Goal: Transaction & Acquisition: Obtain resource

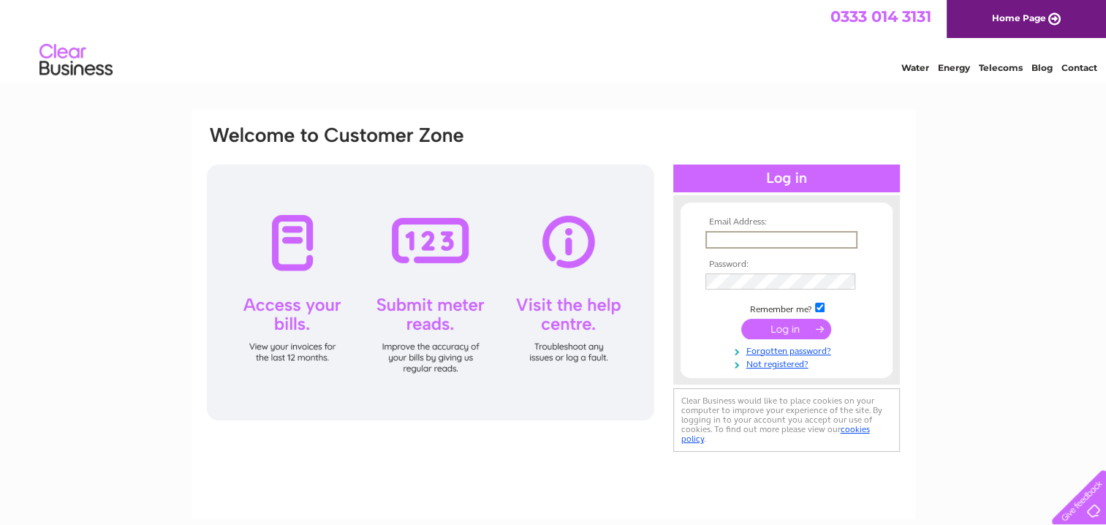
click at [801, 244] on input "text" at bounding box center [782, 240] width 152 height 18
type input "[EMAIL_ADDRESS][DOMAIN_NAME]"
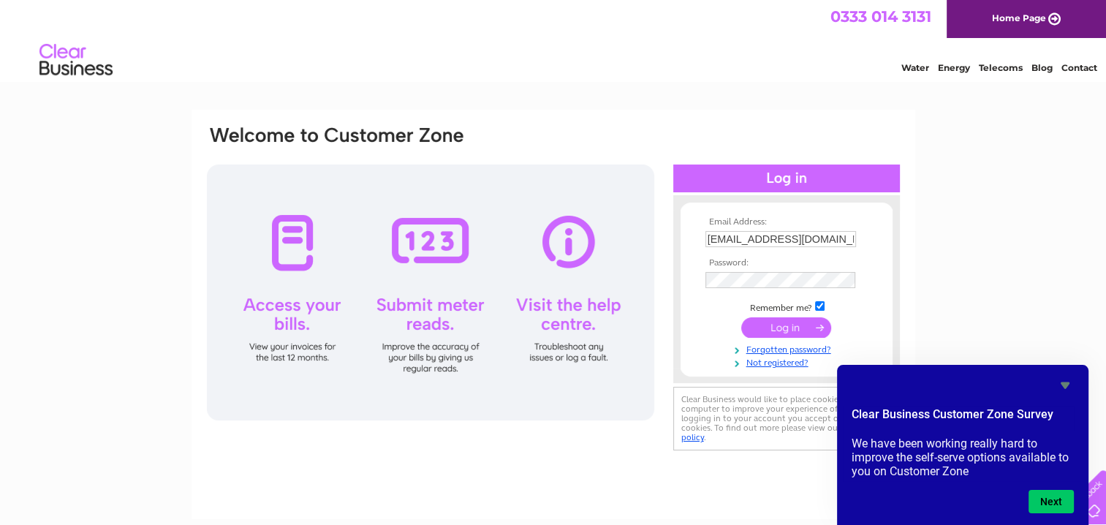
click at [783, 323] on input "submit" at bounding box center [786, 327] width 90 height 20
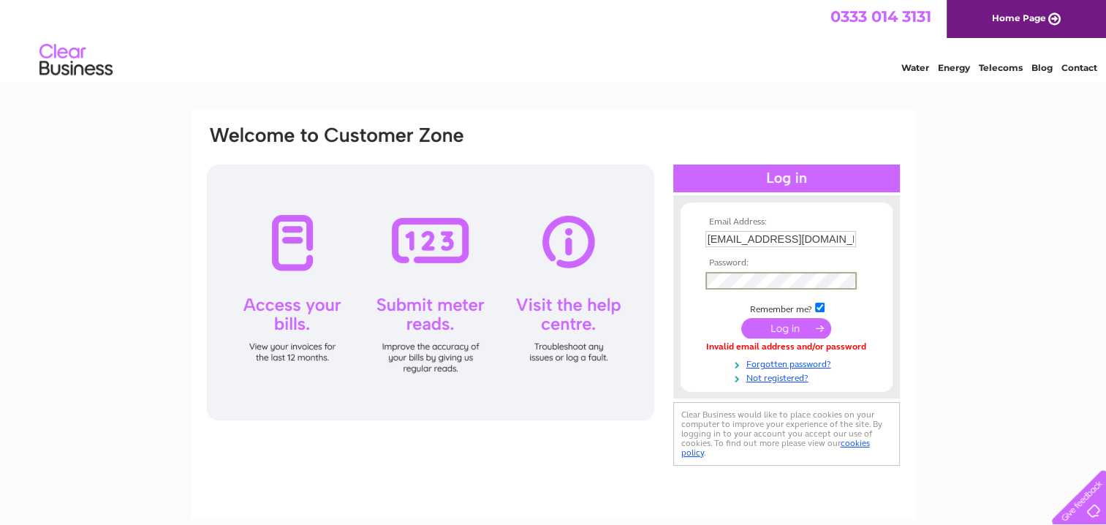
click at [793, 326] on input "submit" at bounding box center [786, 328] width 90 height 20
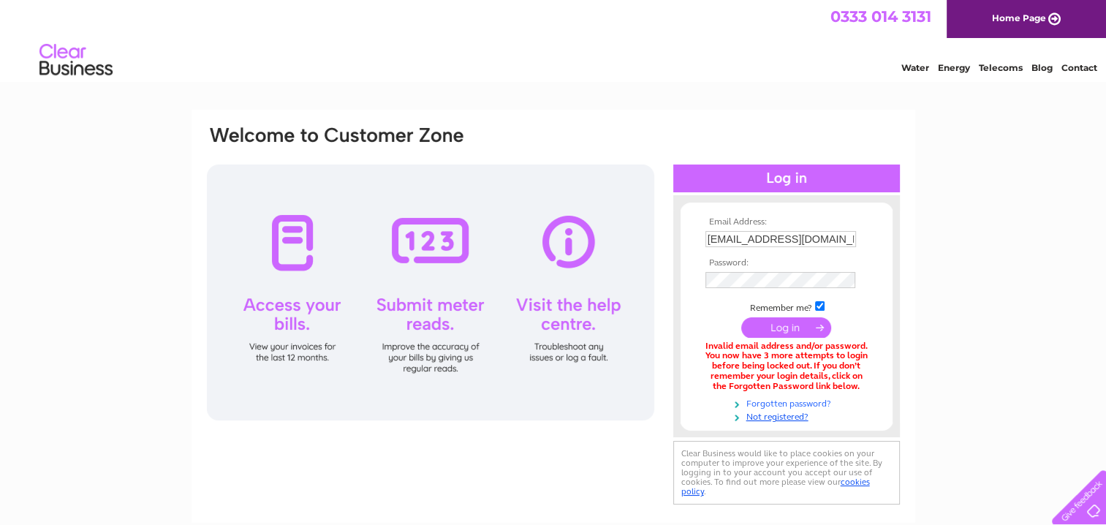
click at [774, 403] on link "Forgotten password?" at bounding box center [789, 403] width 166 height 14
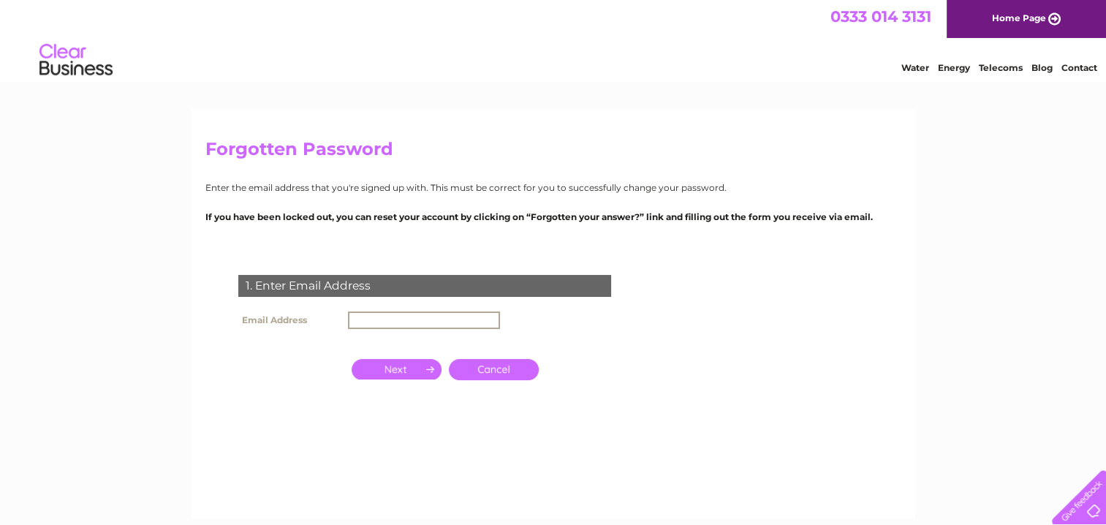
click at [402, 311] on input "text" at bounding box center [424, 320] width 152 height 18
type input "[EMAIL_ADDRESS][DOMAIN_NAME]"
click at [420, 364] on input "button" at bounding box center [397, 368] width 90 height 20
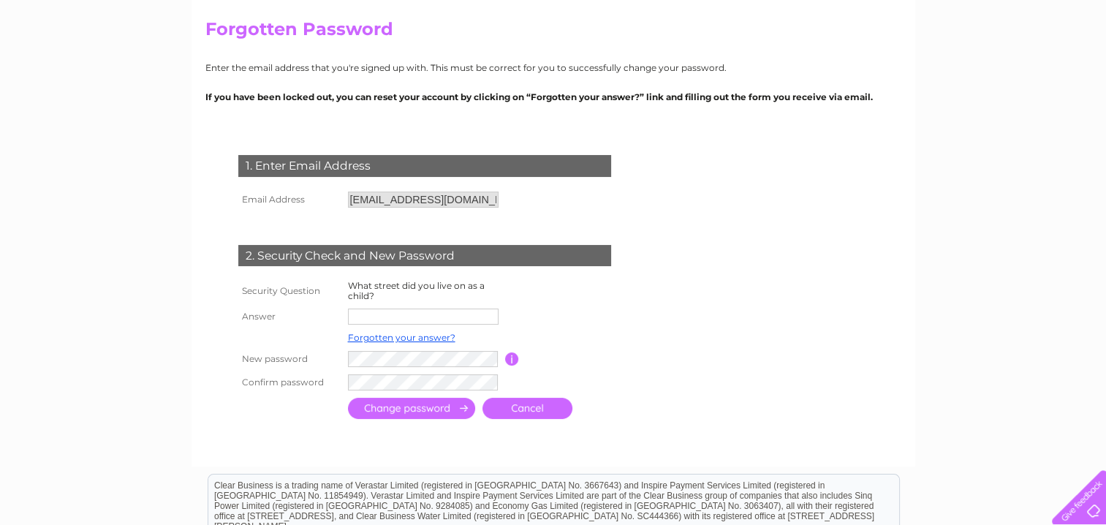
scroll to position [146, 0]
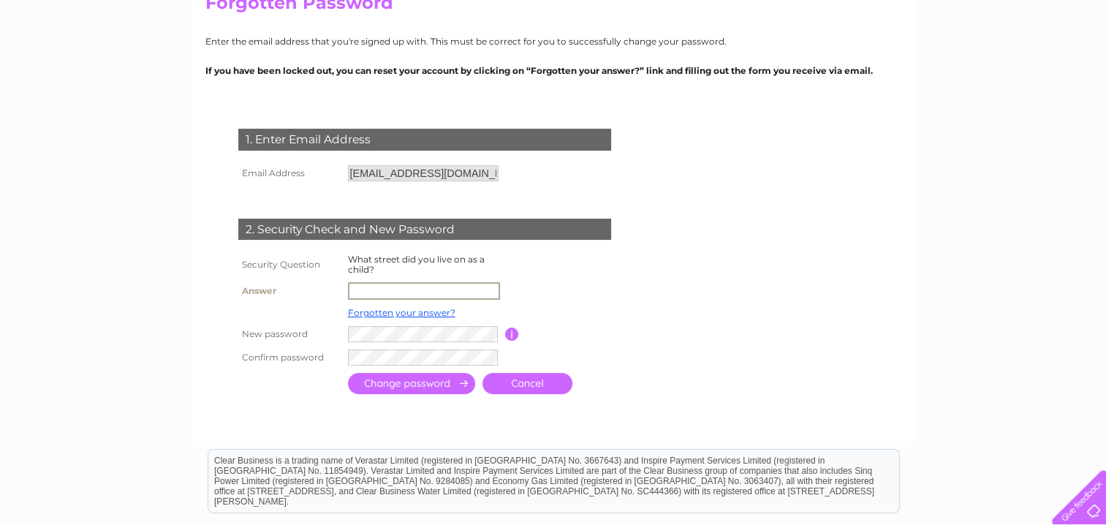
click at [378, 288] on input "text" at bounding box center [424, 291] width 152 height 18
type input "tarth crescent"
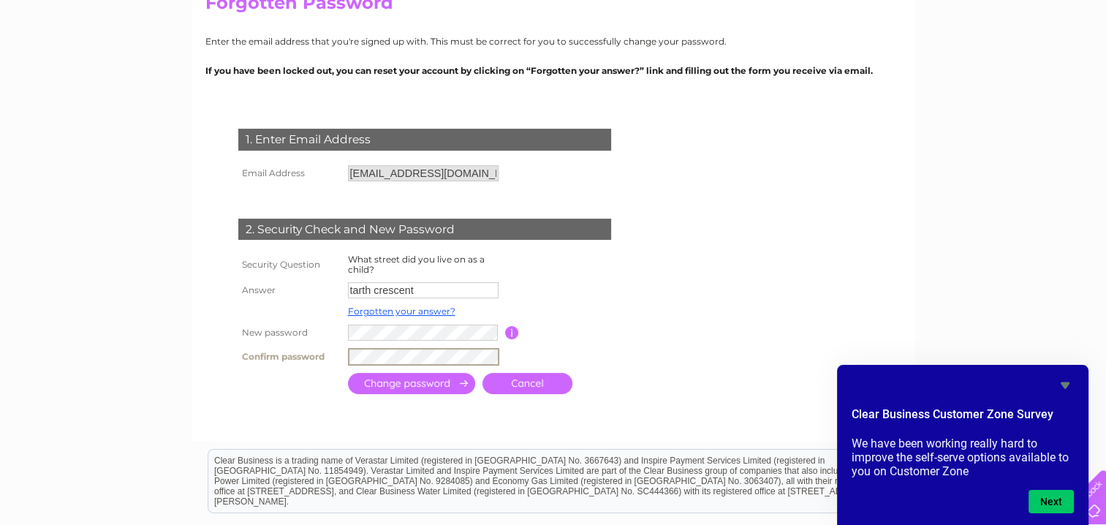
click at [404, 378] on input "submit" at bounding box center [411, 383] width 127 height 21
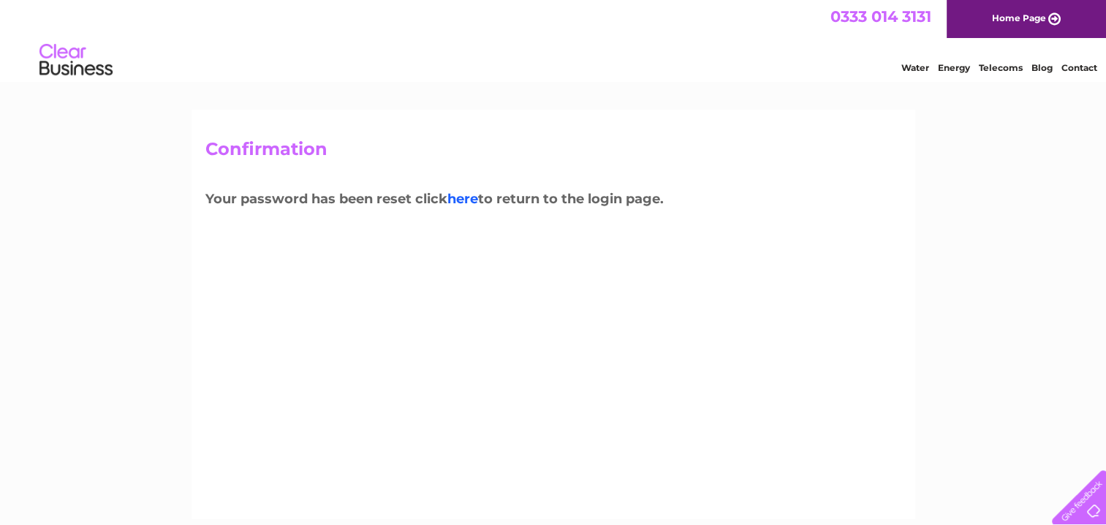
click at [461, 194] on link "here" at bounding box center [462, 199] width 31 height 16
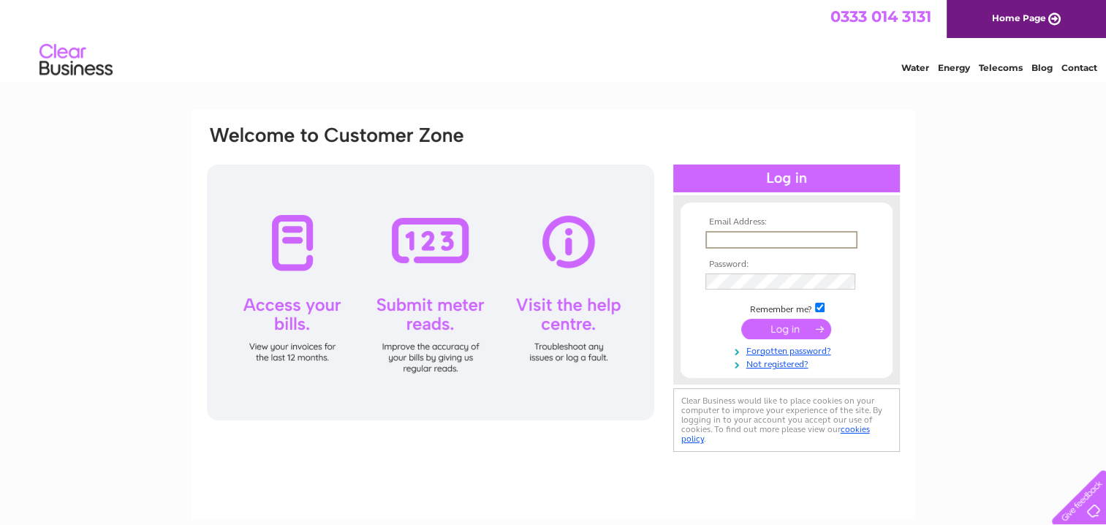
click at [706, 231] on input "text" at bounding box center [782, 240] width 152 height 18
type input "johnswan1@live.co.uk"
click at [773, 325] on input "submit" at bounding box center [786, 327] width 90 height 20
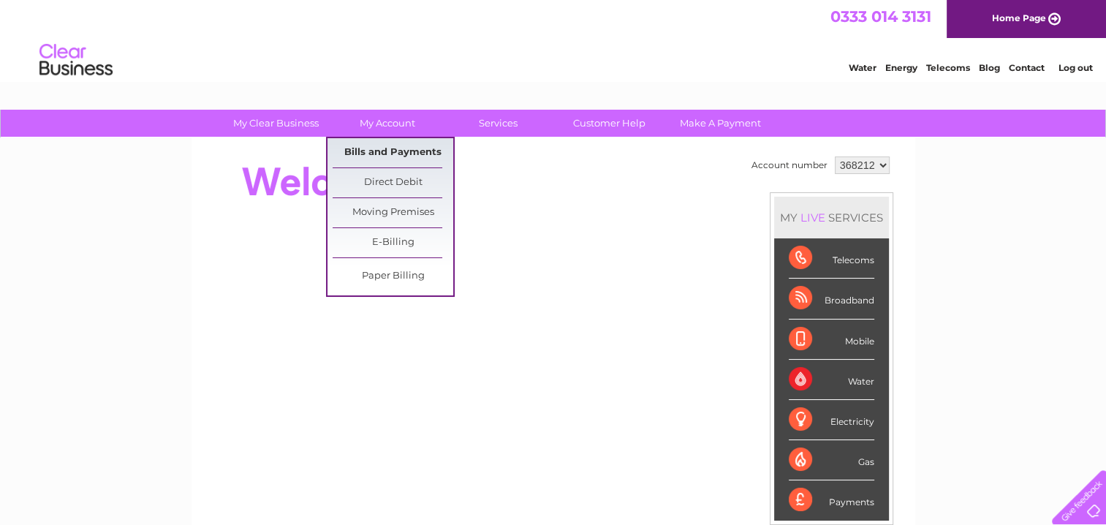
click at [390, 148] on link "Bills and Payments" at bounding box center [393, 152] width 121 height 29
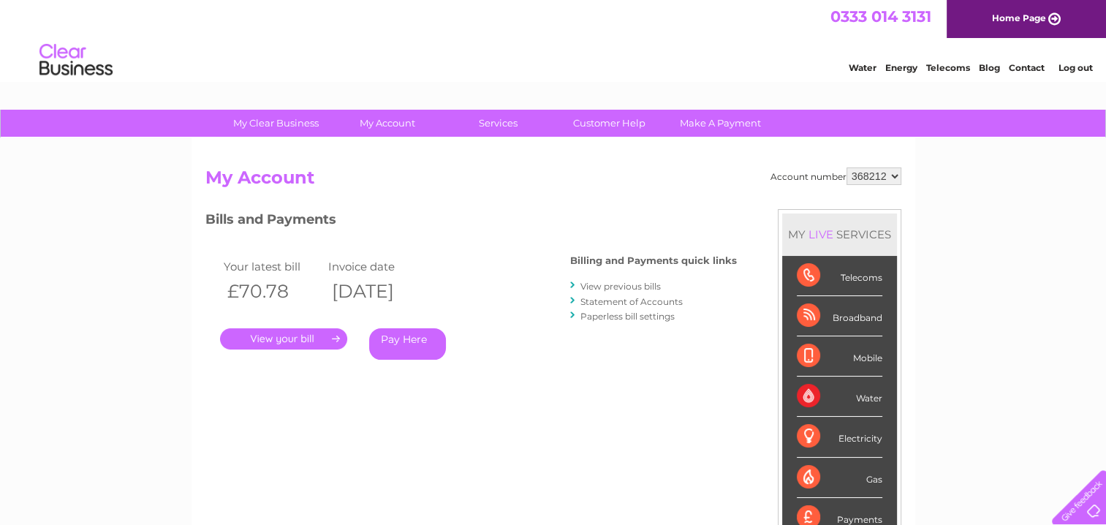
click at [268, 333] on link "." at bounding box center [283, 338] width 127 height 21
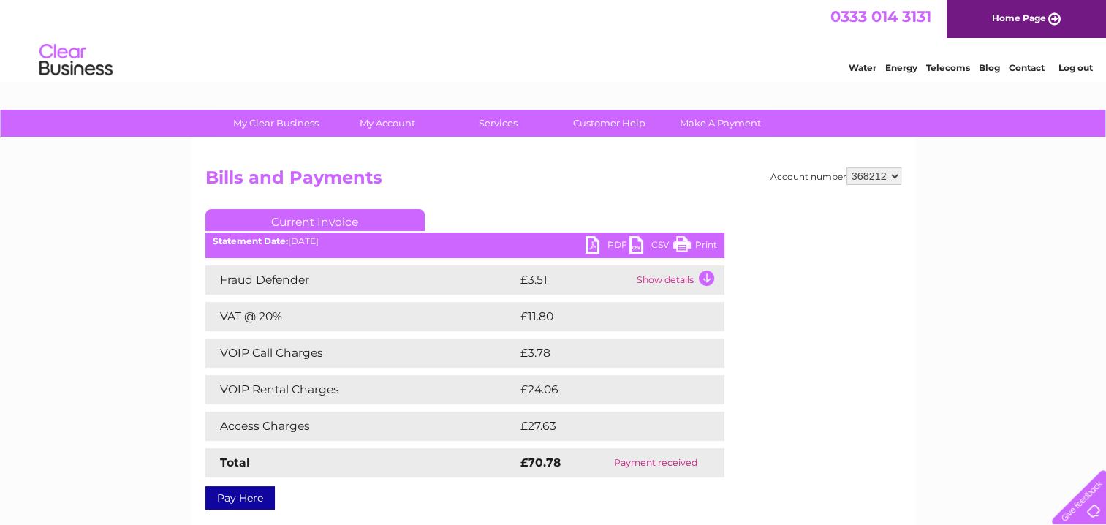
click at [605, 244] on link "PDF" at bounding box center [608, 246] width 44 height 21
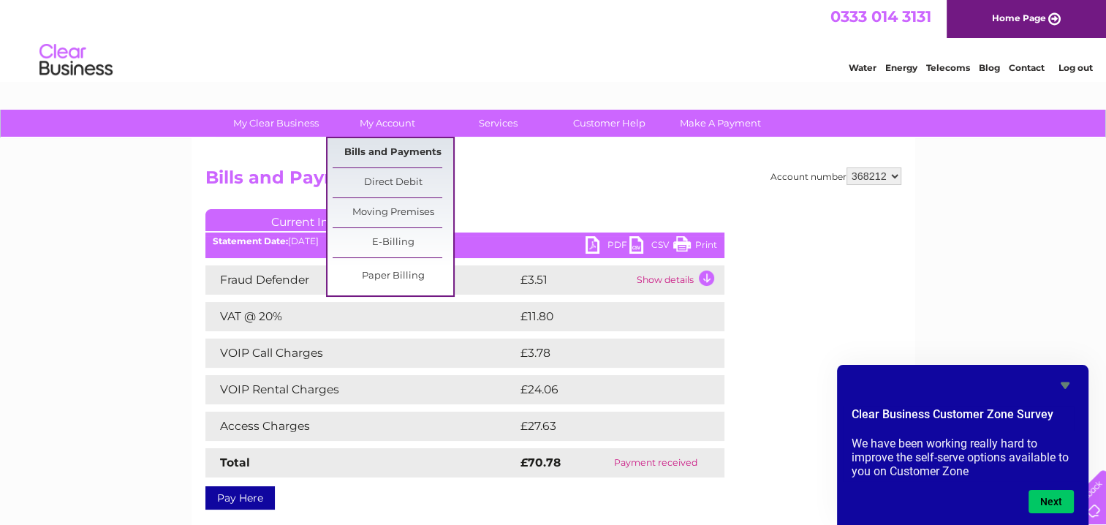
click at [378, 154] on link "Bills and Payments" at bounding box center [393, 152] width 121 height 29
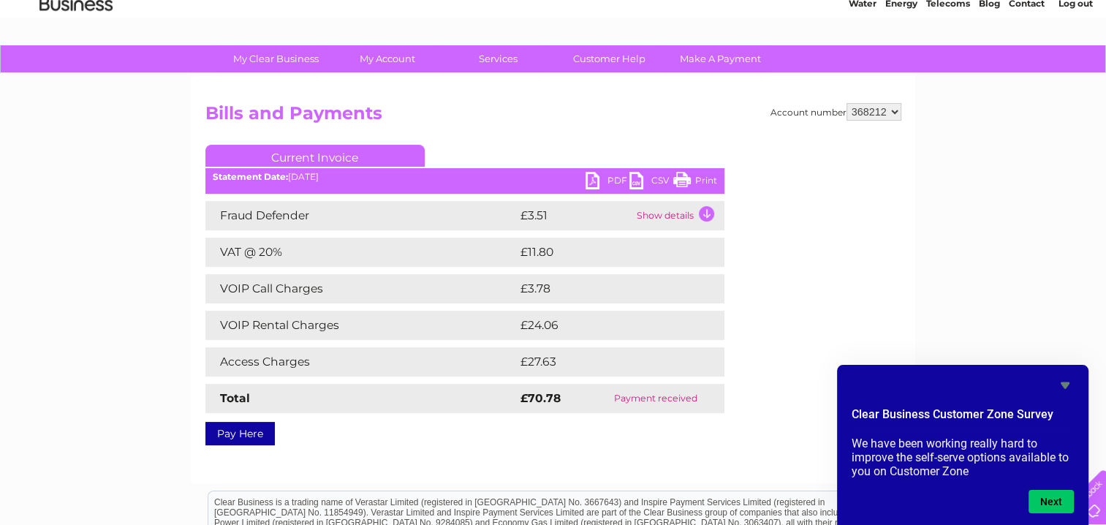
scroll to position [64, 0]
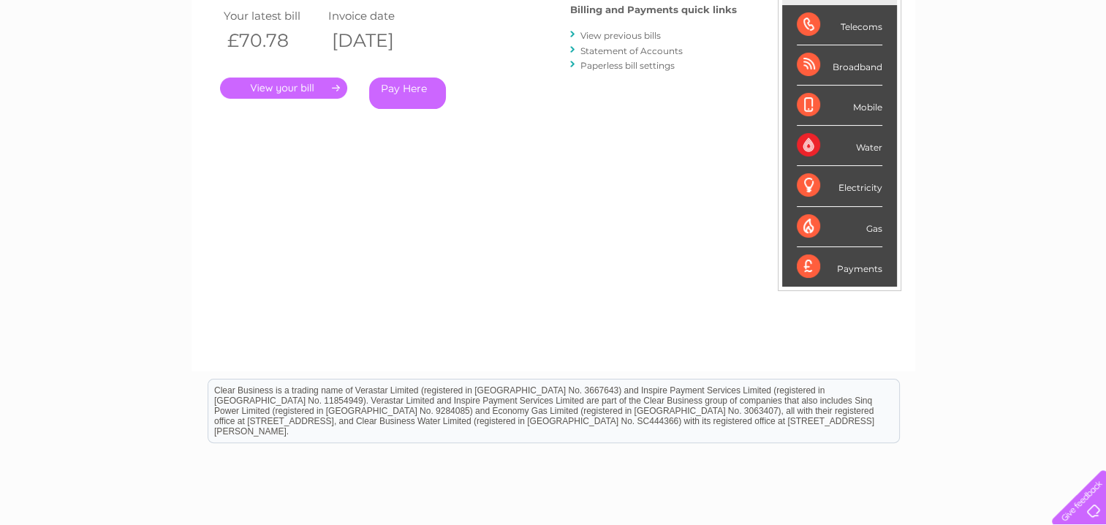
scroll to position [137, 0]
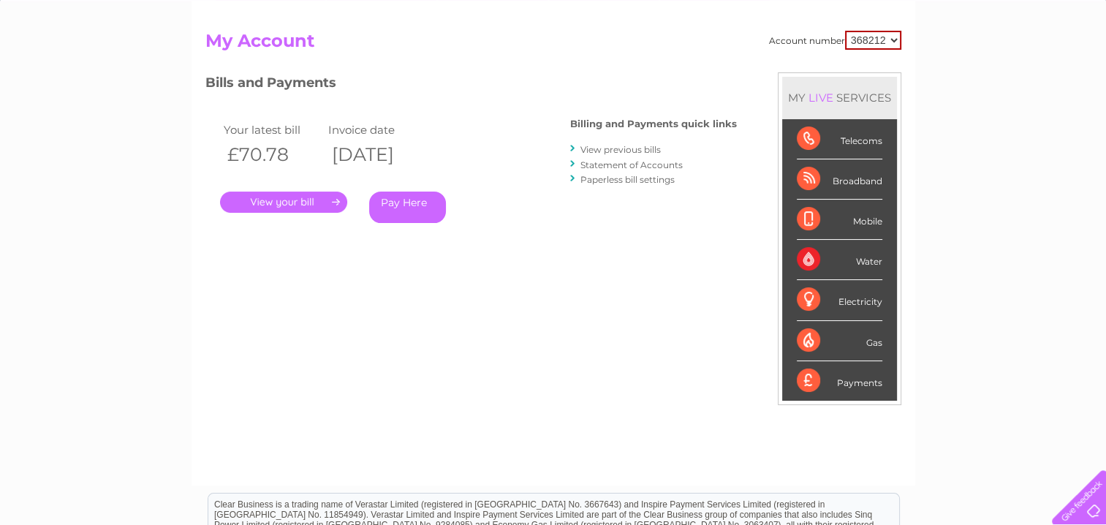
click at [608, 147] on link "View previous bills" at bounding box center [621, 149] width 80 height 11
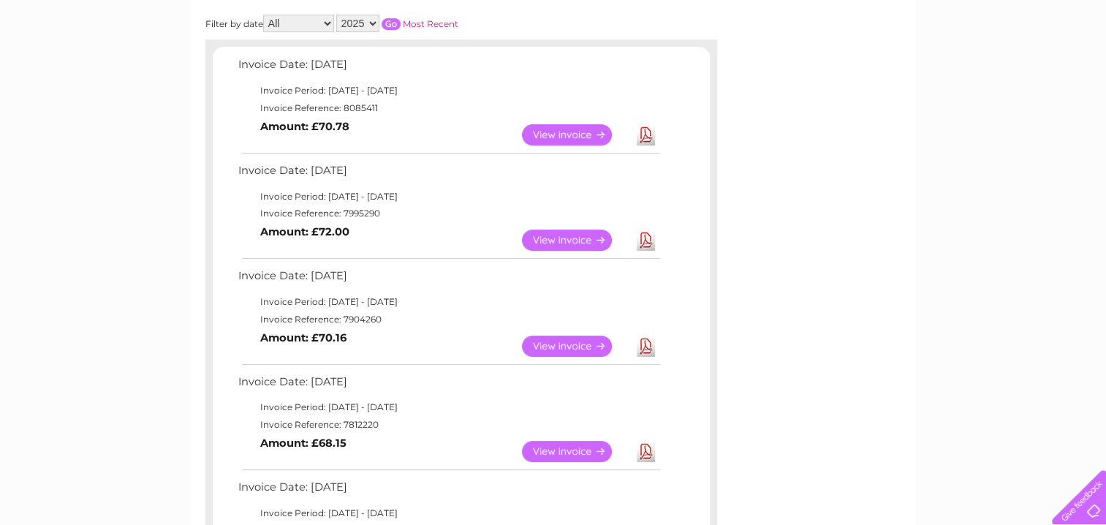
scroll to position [292, 0]
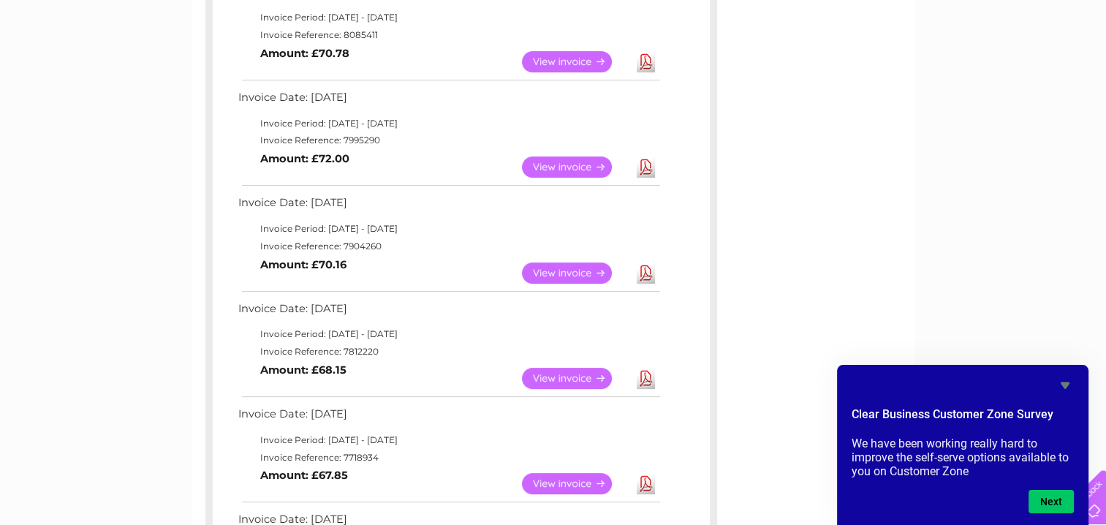
click at [648, 374] on link "Download" at bounding box center [646, 378] width 18 height 21
click at [649, 273] on link "Download" at bounding box center [646, 272] width 18 height 21
click at [563, 275] on link "View" at bounding box center [575, 272] width 107 height 21
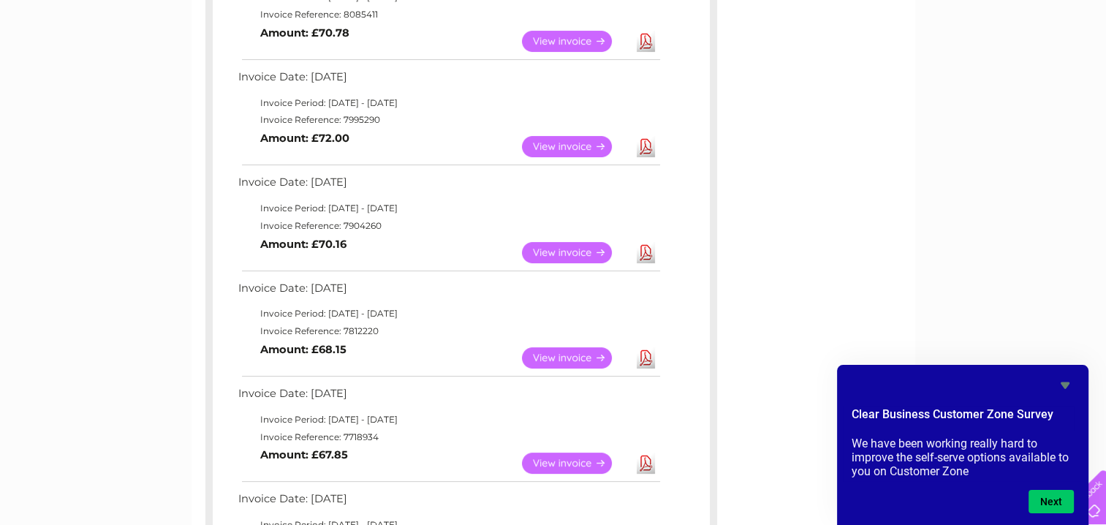
scroll to position [167, 0]
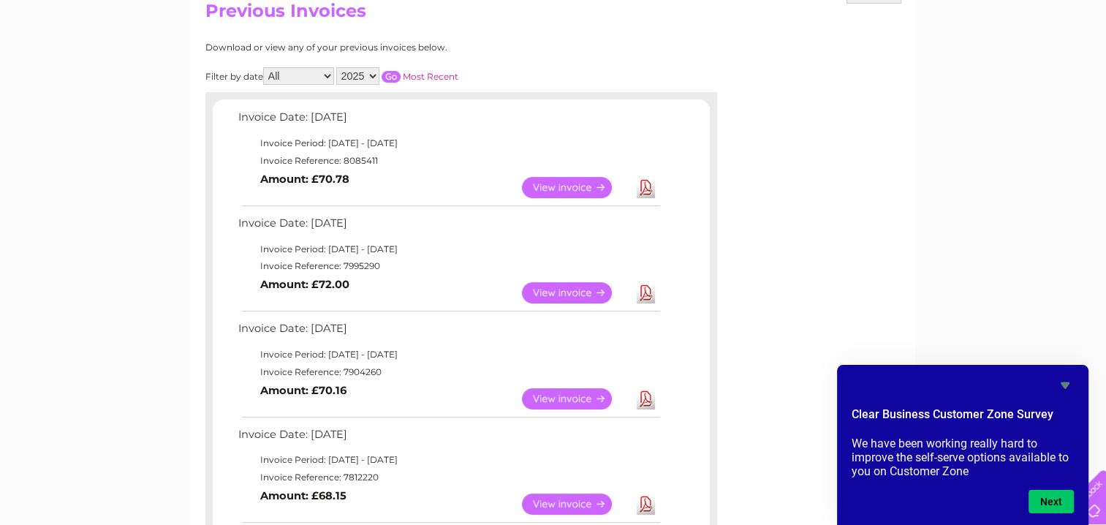
click at [644, 291] on link "Download" at bounding box center [646, 292] width 18 height 21
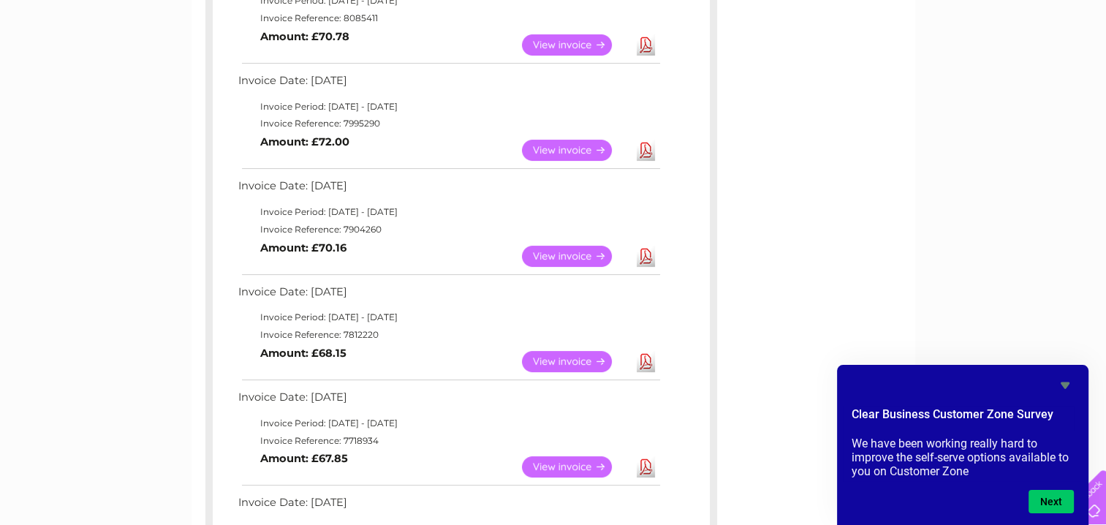
scroll to position [0, 0]
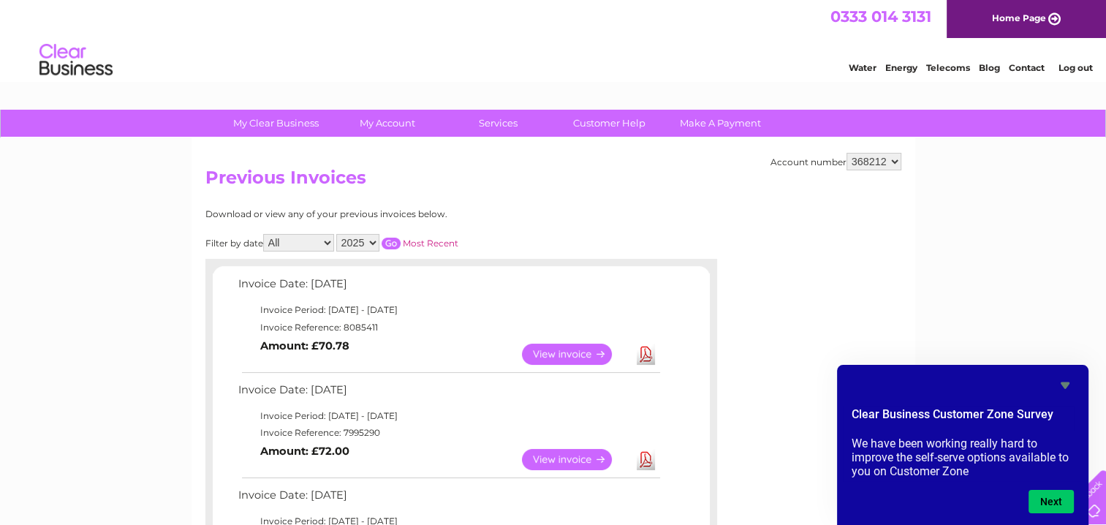
click at [1075, 67] on link "Log out" at bounding box center [1075, 67] width 34 height 11
